Goal: Transaction & Acquisition: Purchase product/service

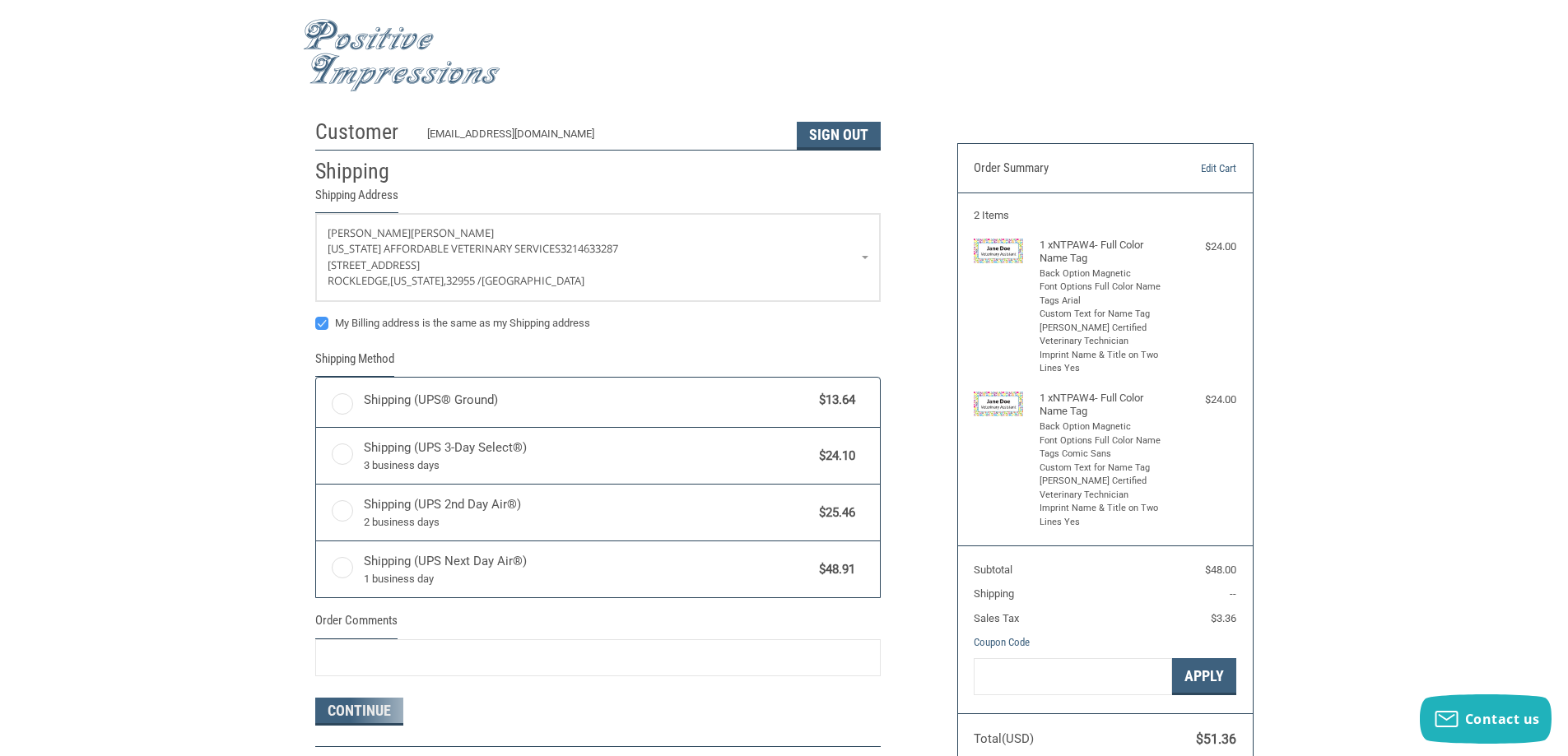
radio input "true"
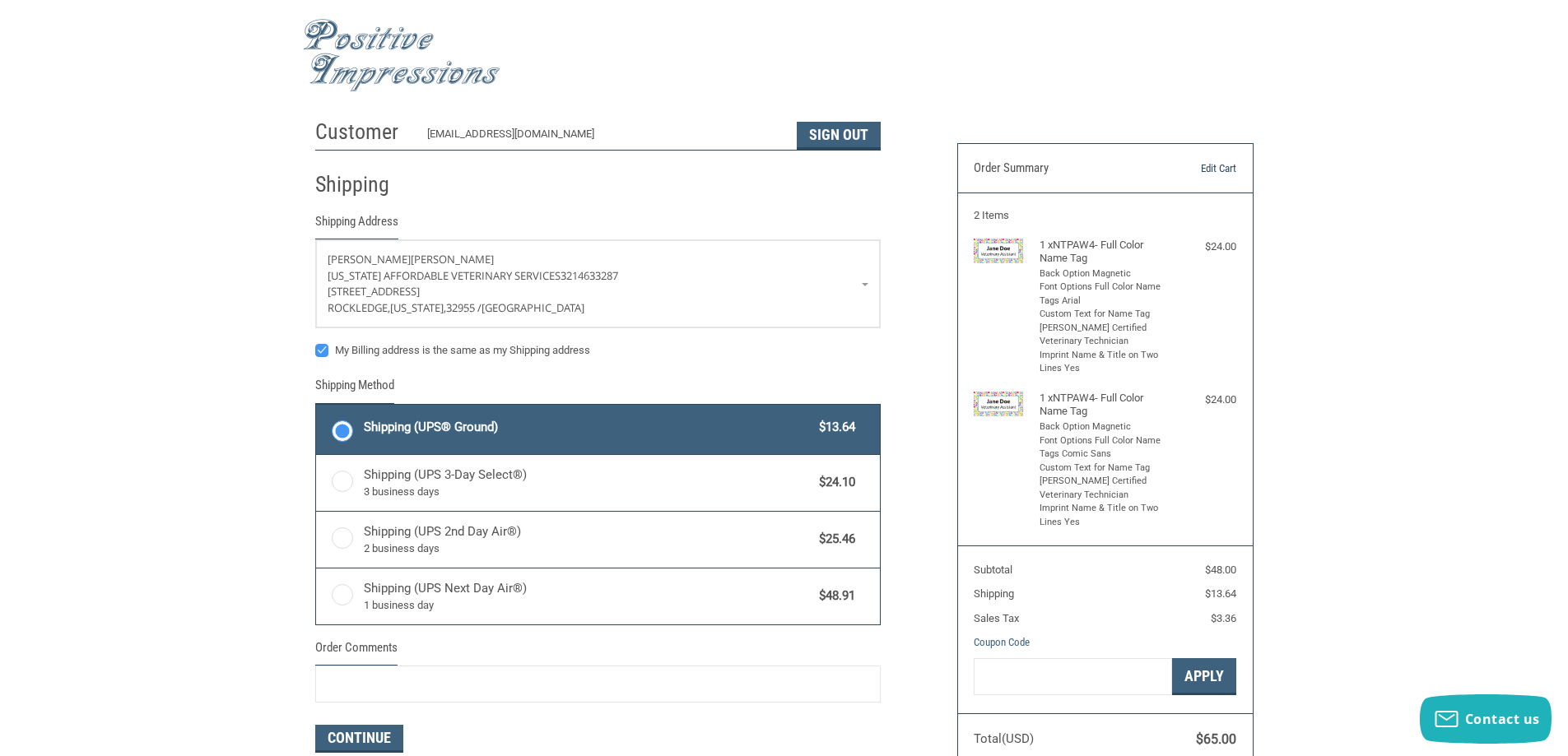
click at [1218, 161] on link "Edit Cart" at bounding box center [1194, 169] width 84 height 17
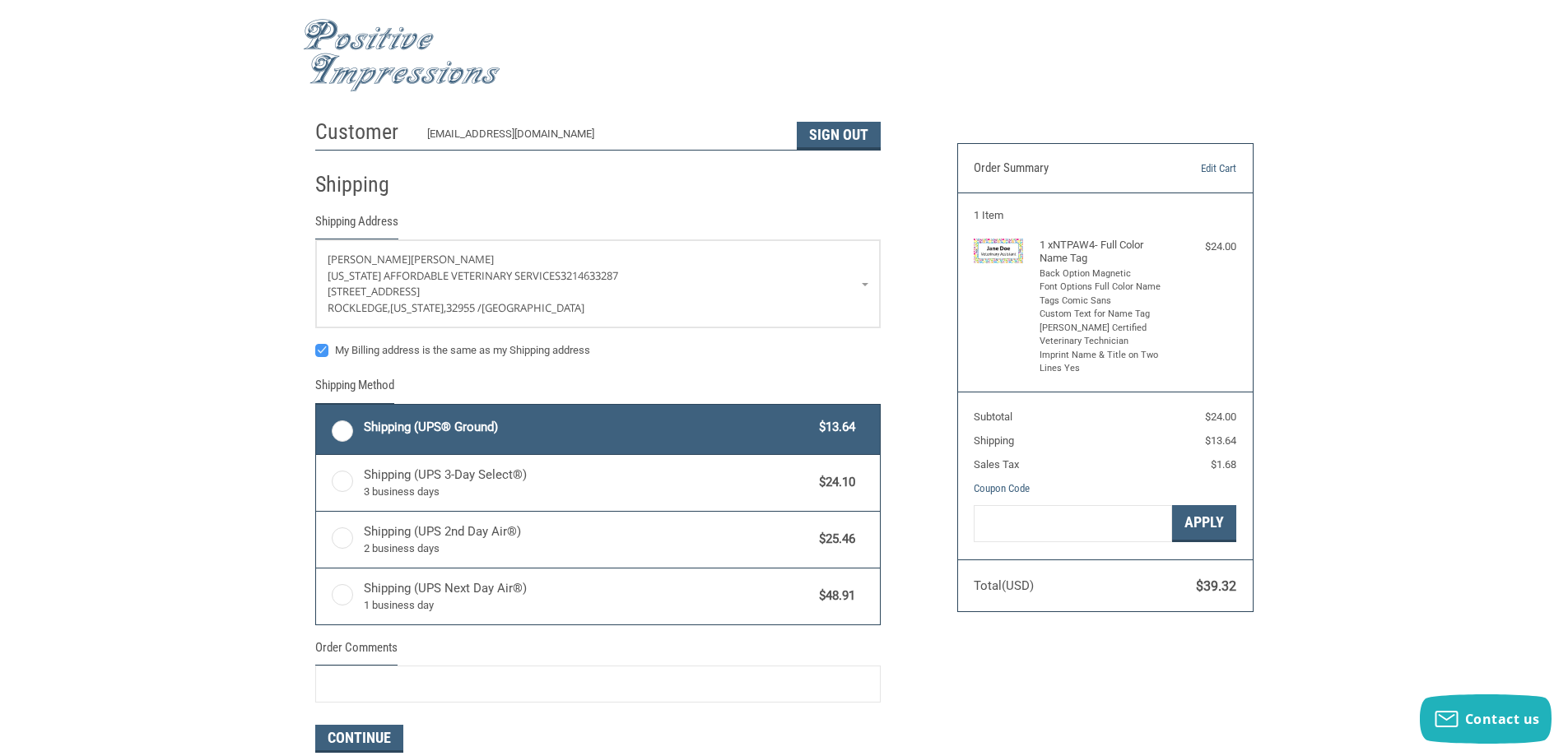
radio input "true"
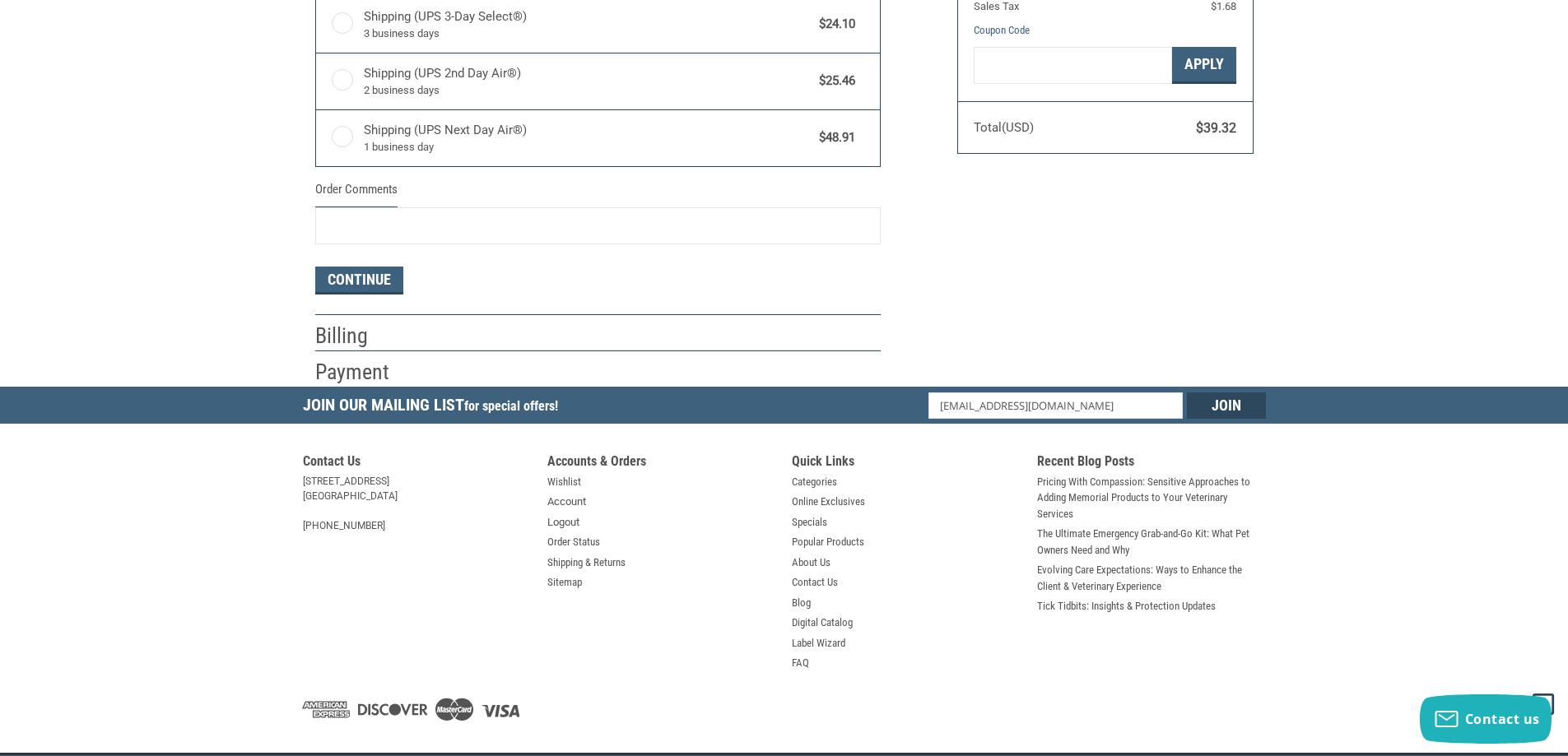
scroll to position [484, 0]
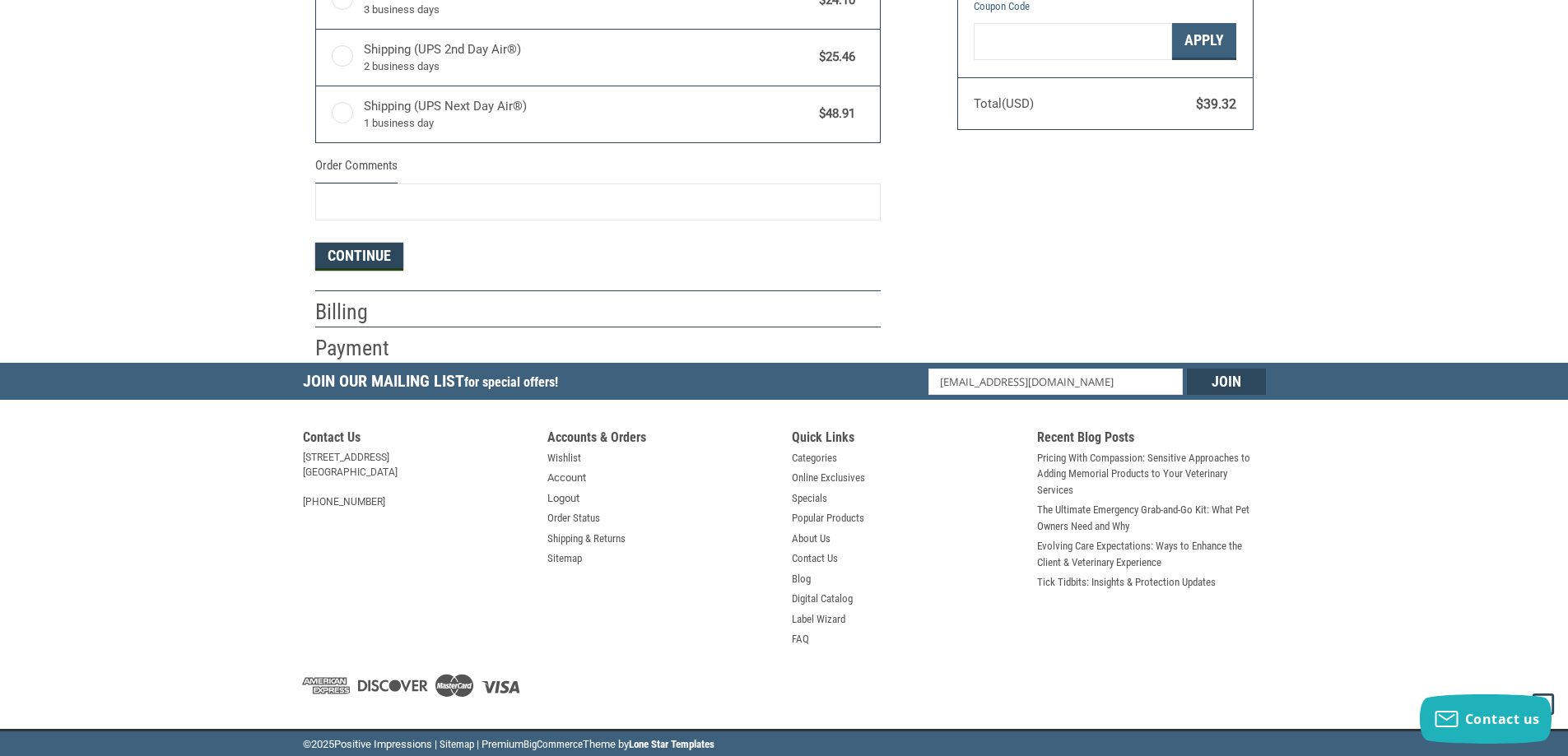
click at [337, 261] on button "Continue" at bounding box center [359, 256] width 88 height 28
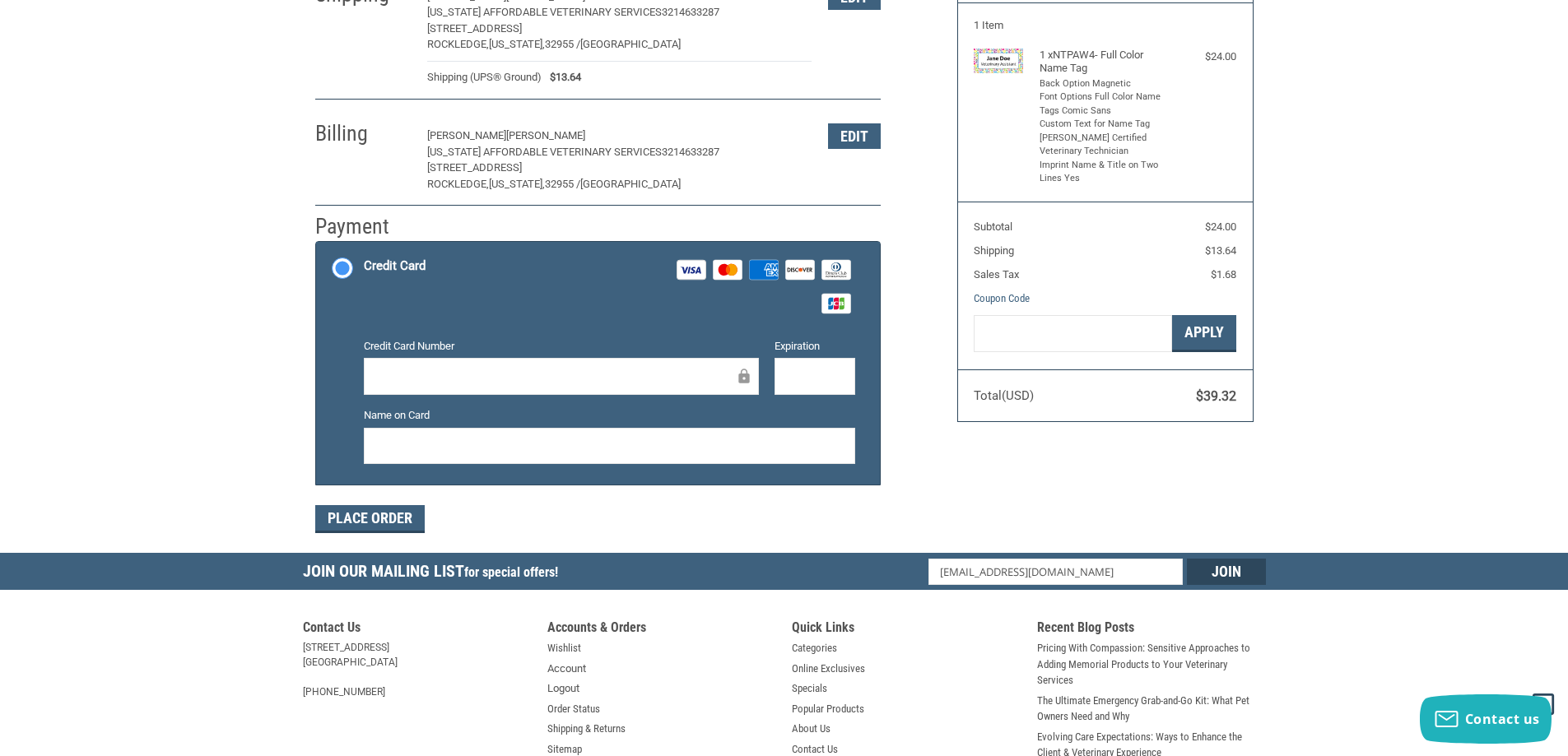
scroll to position [164, 0]
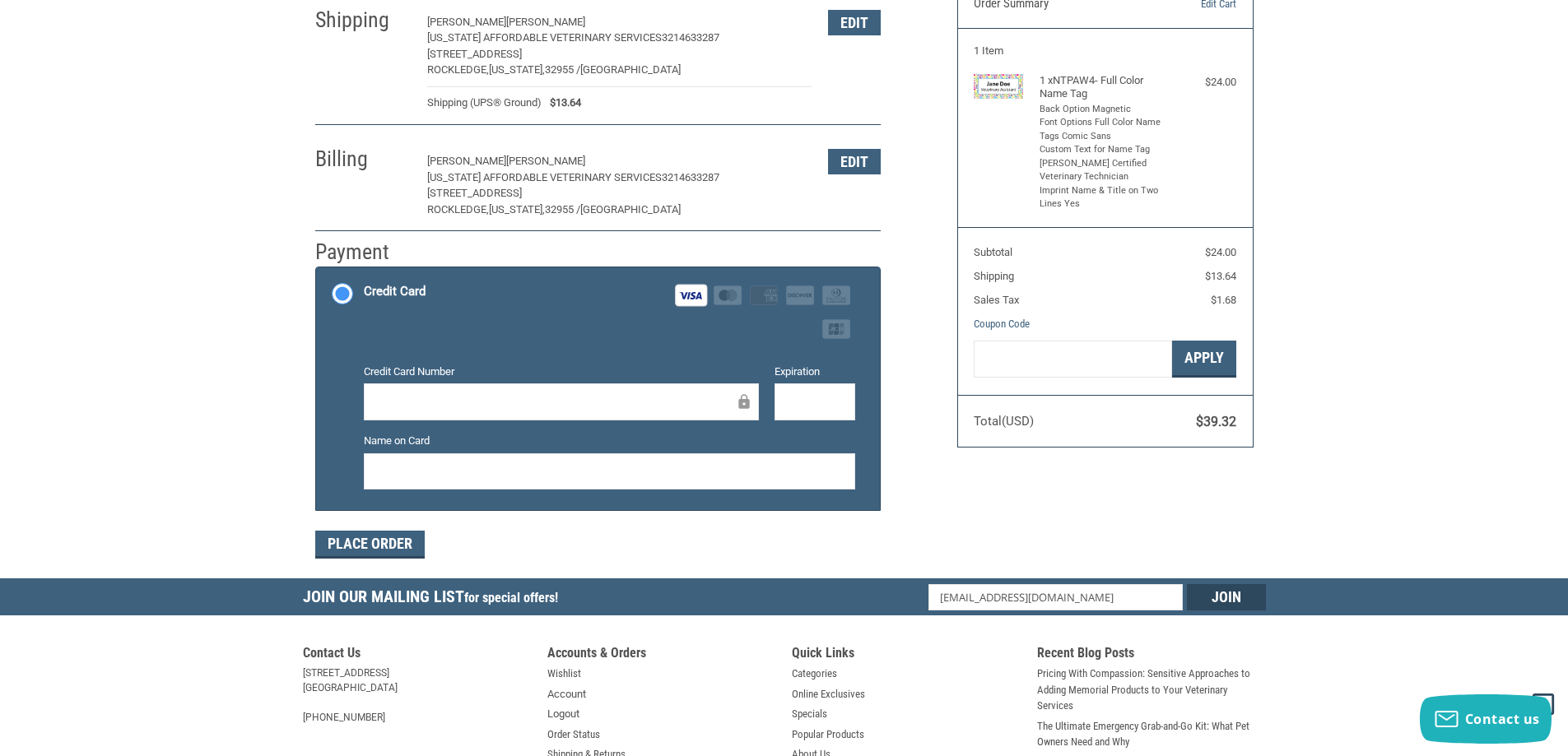
click at [776, 404] on div at bounding box center [815, 402] width 81 height 37
click at [394, 544] on button "Place Order" at bounding box center [370, 545] width 109 height 28
